Goal: Entertainment & Leisure: Consume media (video, audio)

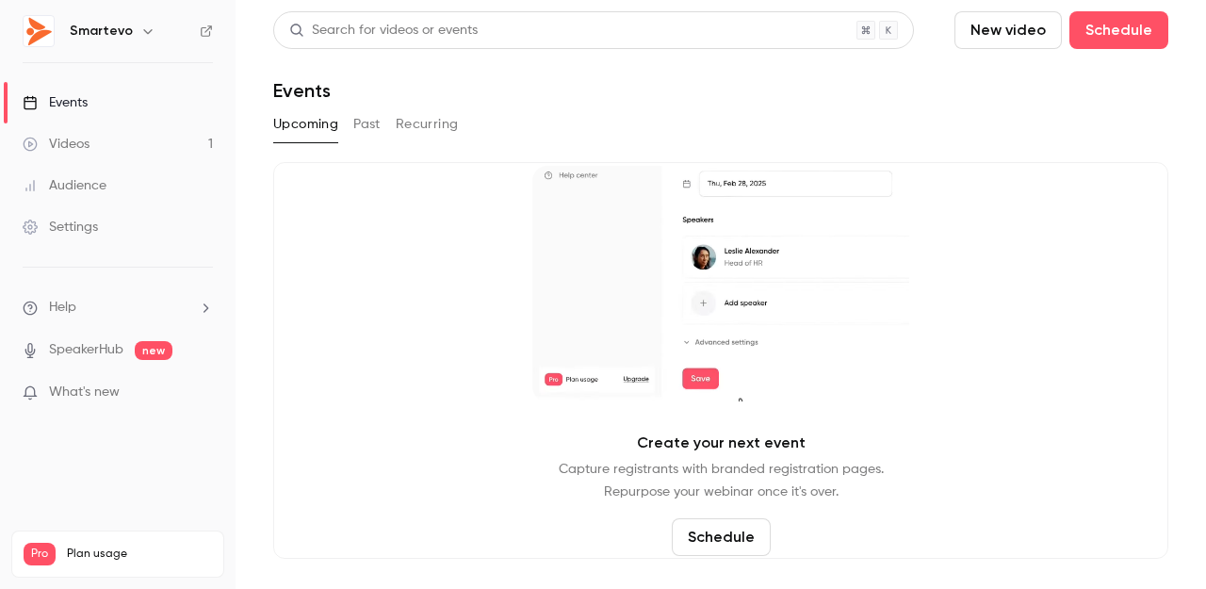
click at [108, 97] on link "Events" at bounding box center [117, 102] width 235 height 41
click at [376, 125] on button "Past" at bounding box center [366, 124] width 27 height 30
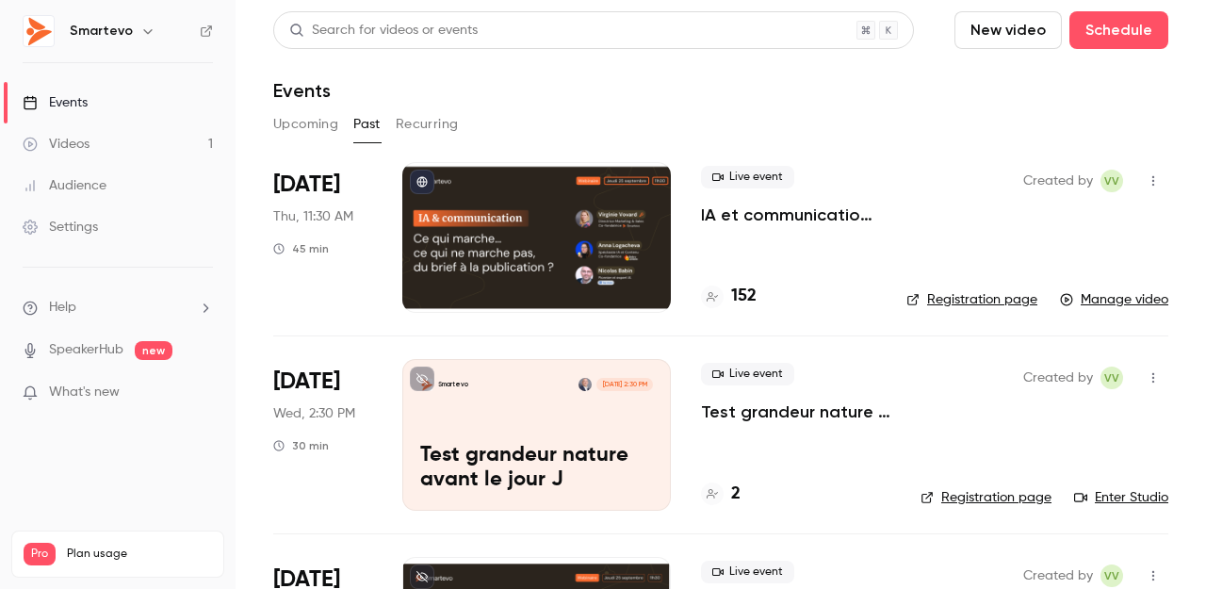
click at [706, 235] on div "Live event IA et communication : ce qui marche, ce qui ne marche pas...du brief…" at bounding box center [788, 237] width 175 height 151
click at [799, 209] on p "IA et communication : ce qui marche, ce qui ne marche pas...du brief à la publi…" at bounding box center [788, 214] width 175 height 23
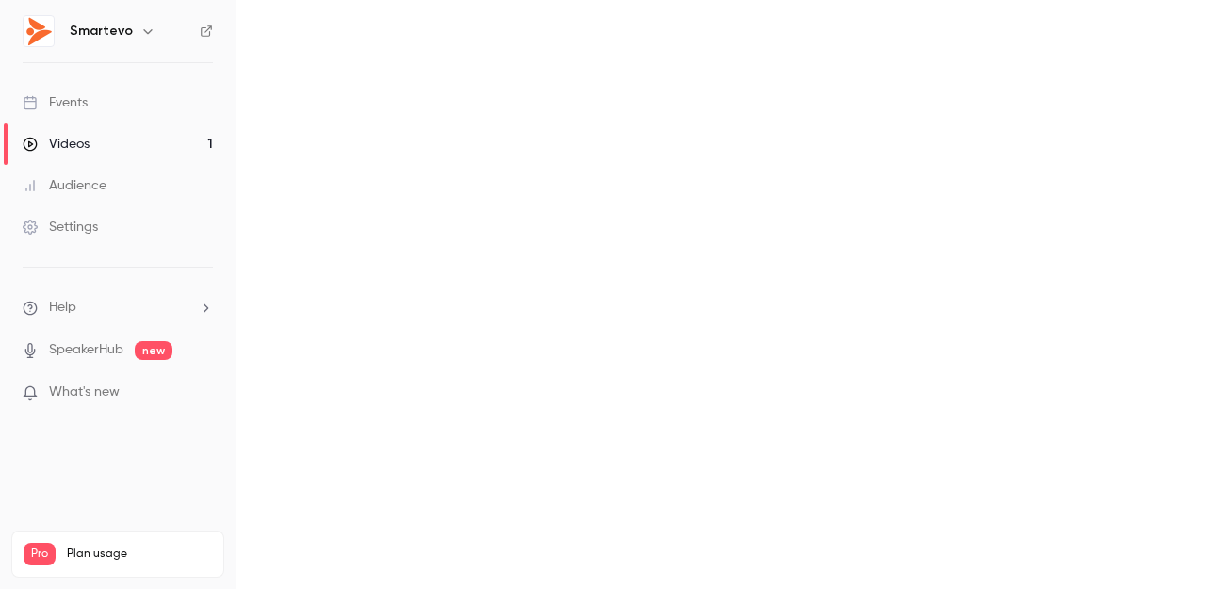
click at [799, 209] on main at bounding box center [720, 294] width 970 height 589
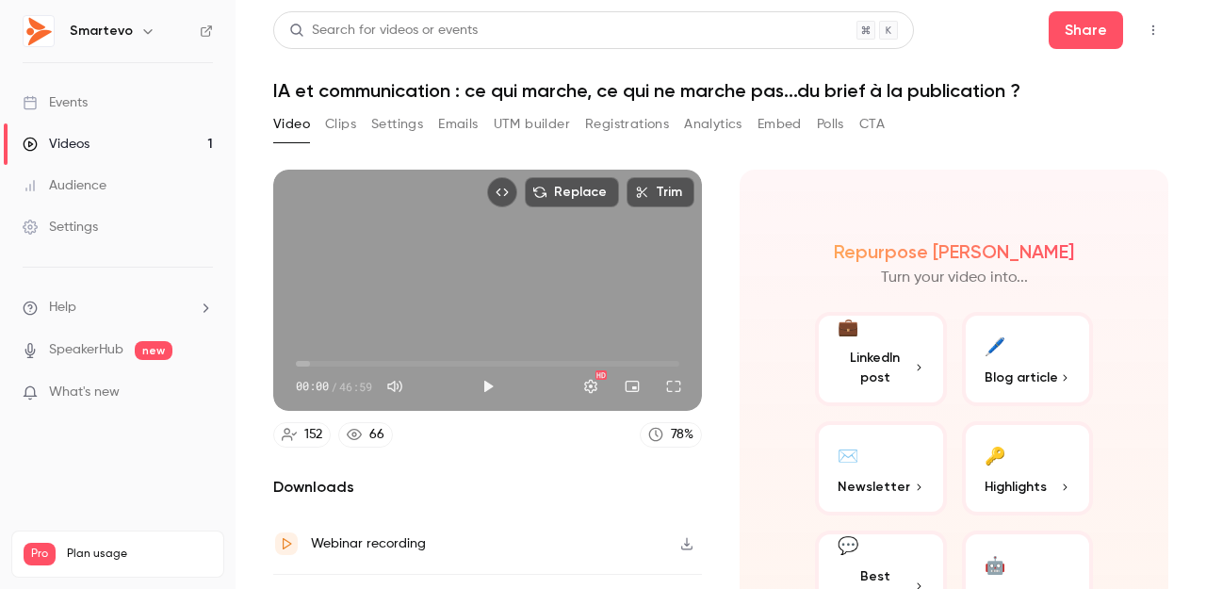
scroll to position [107, 0]
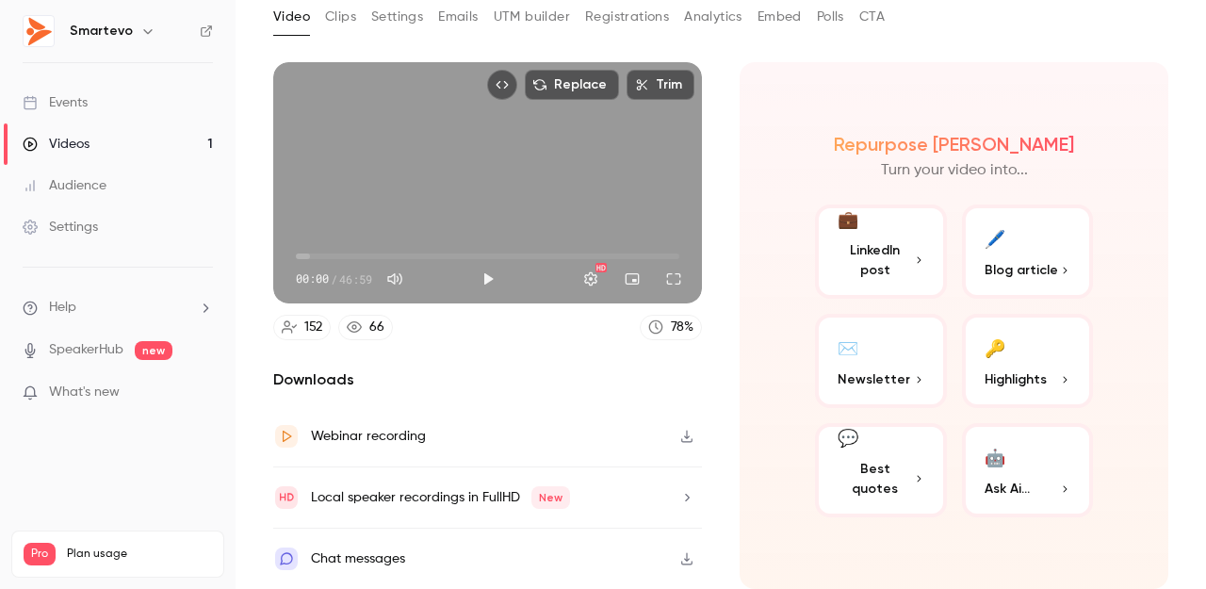
click at [678, 439] on button "button" at bounding box center [687, 436] width 30 height 30
click at [77, 104] on div "Events" at bounding box center [55, 102] width 65 height 19
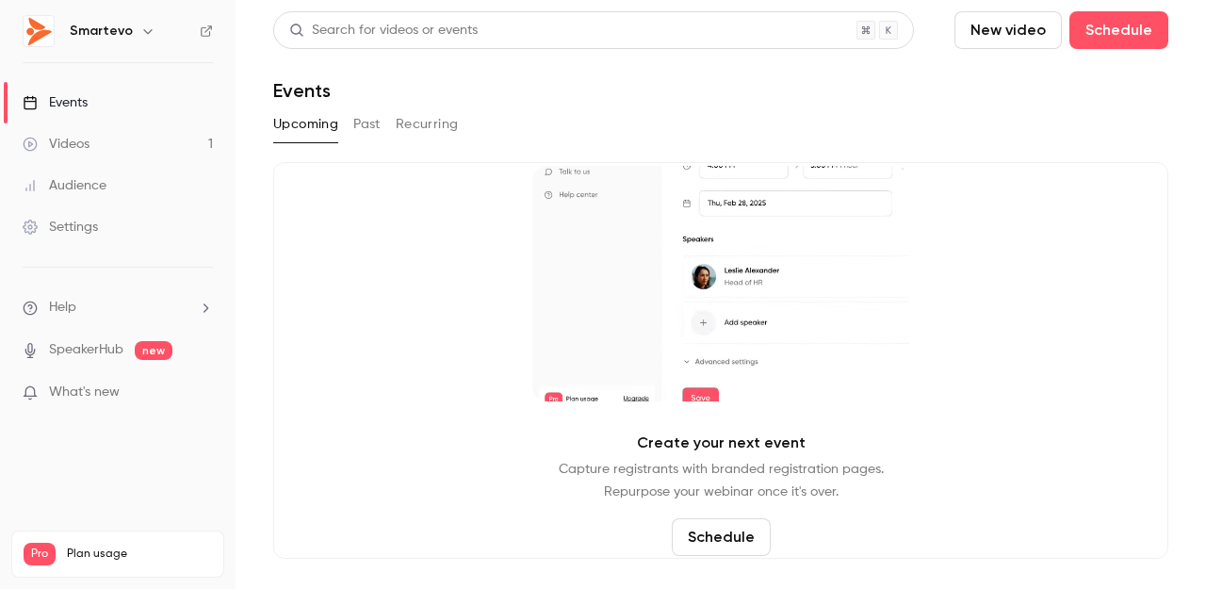
click at [374, 130] on button "Past" at bounding box center [366, 124] width 27 height 30
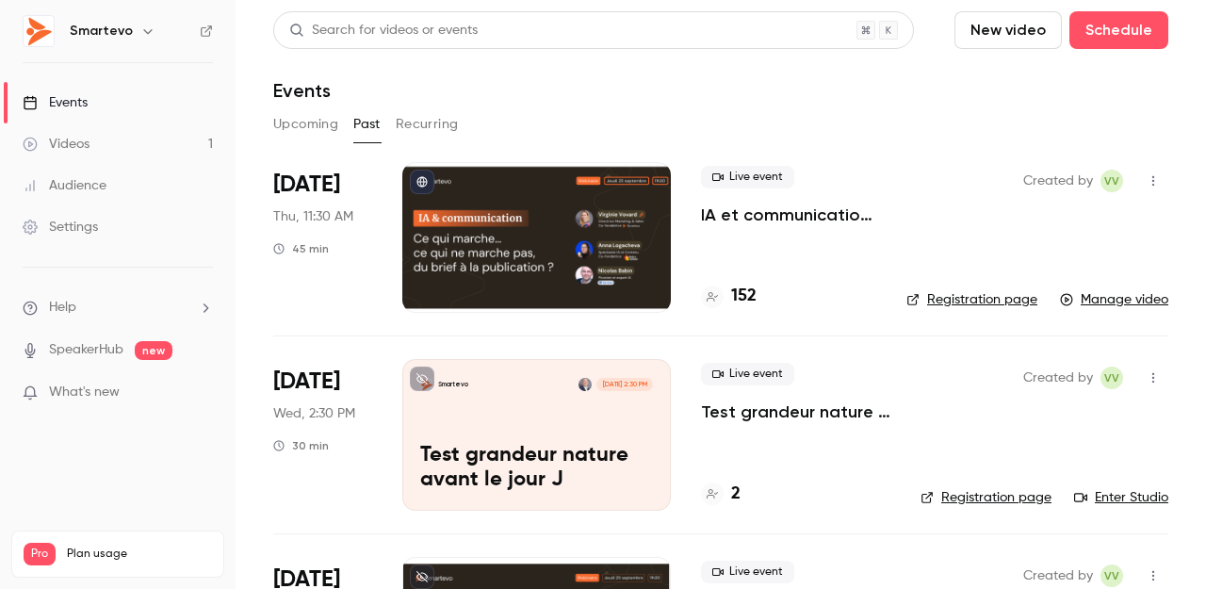
scroll to position [23, 0]
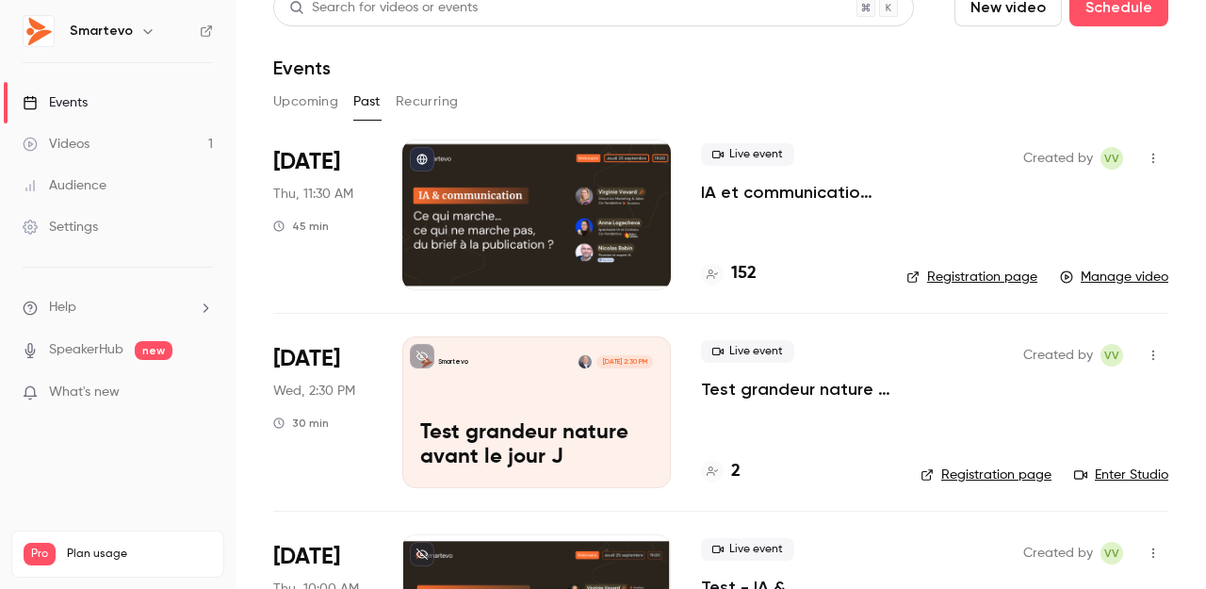
click at [705, 212] on div "Live event IA et communication : ce qui marche, ce qui ne marche pas...du brief…" at bounding box center [788, 214] width 175 height 151
click at [1107, 280] on link "Manage video" at bounding box center [1114, 276] width 108 height 19
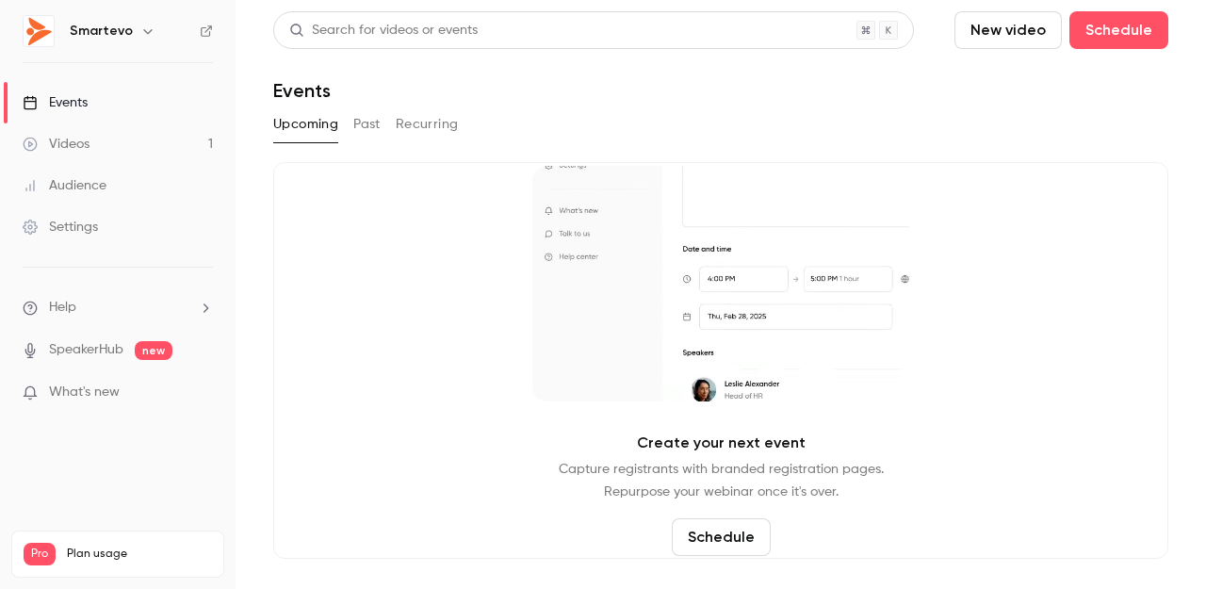
click at [355, 118] on button "Past" at bounding box center [366, 124] width 27 height 30
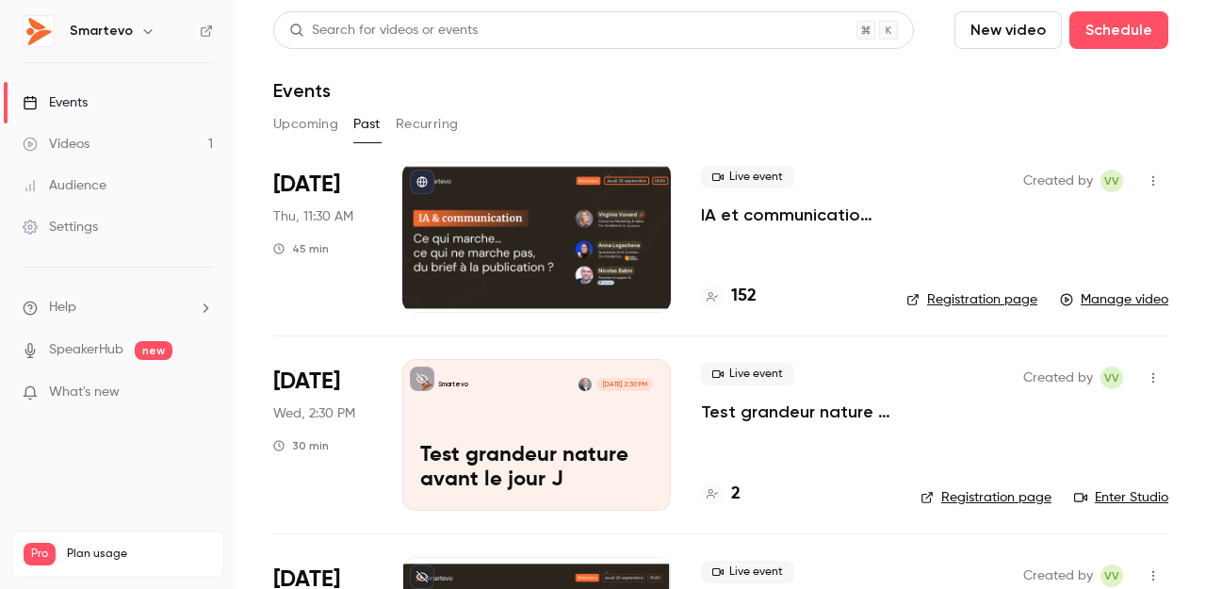
scroll to position [13, 0]
